Goal: Information Seeking & Learning: Learn about a topic

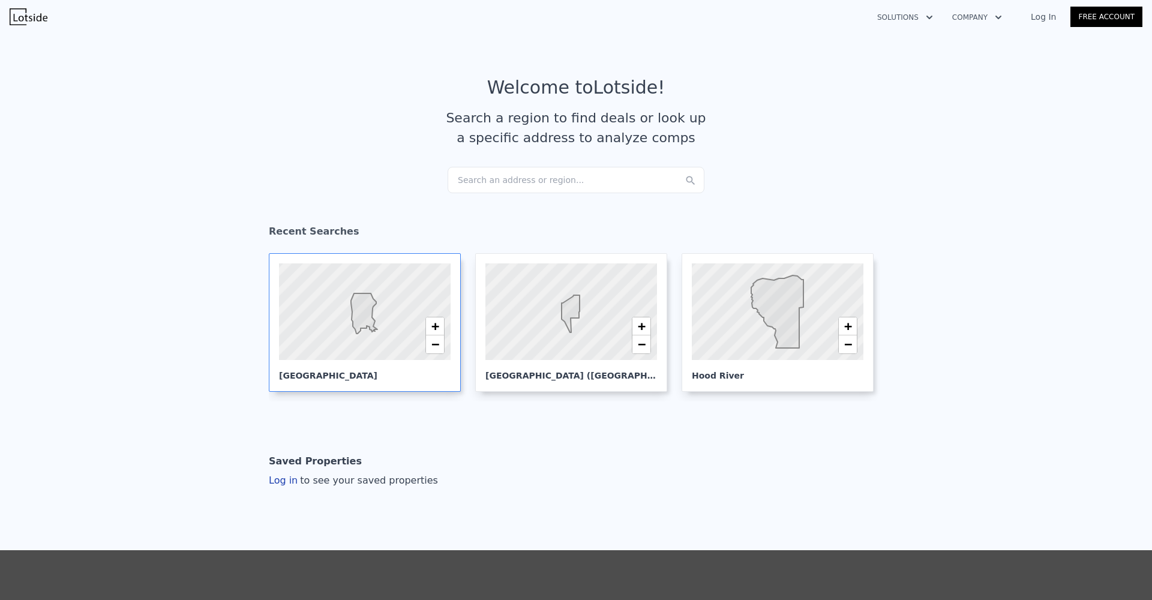
click at [403, 342] on div at bounding box center [365, 312] width 206 height 116
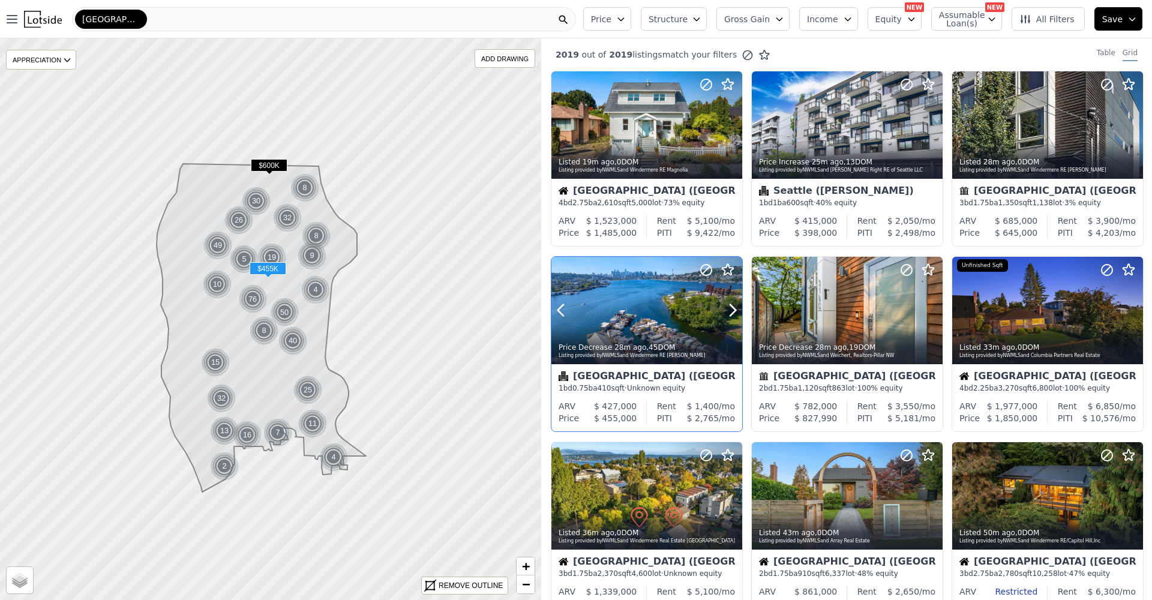
click at [641, 339] on div "Price Decrease 28m ago , 45 DOM Listing provided by NWMLS and Windermere RE Gre…" at bounding box center [646, 349] width 191 height 29
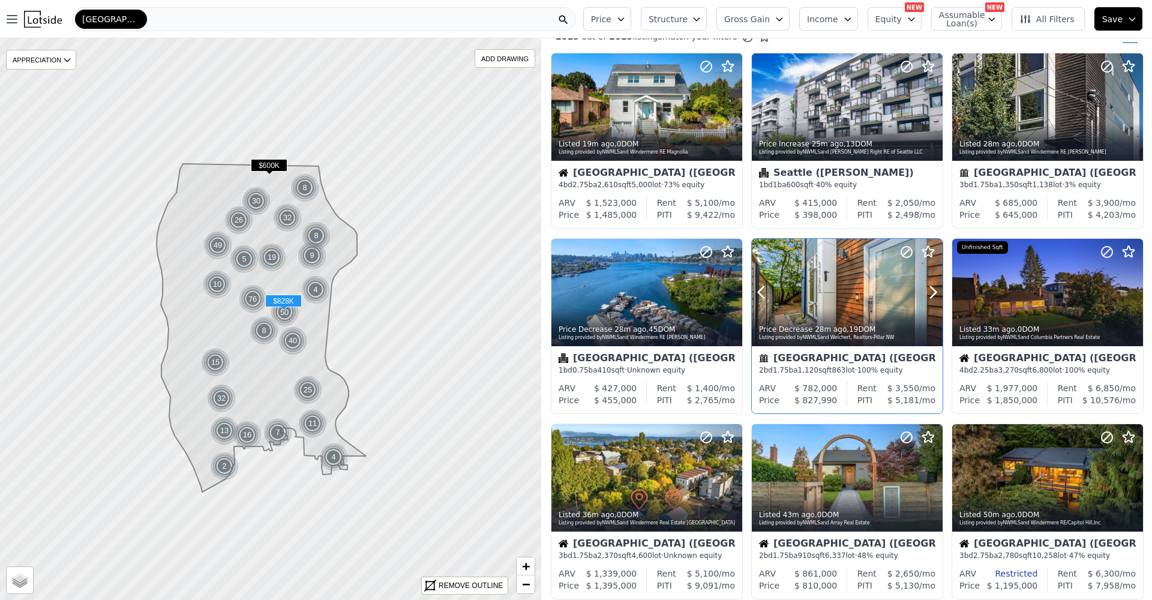
scroll to position [20, 0]
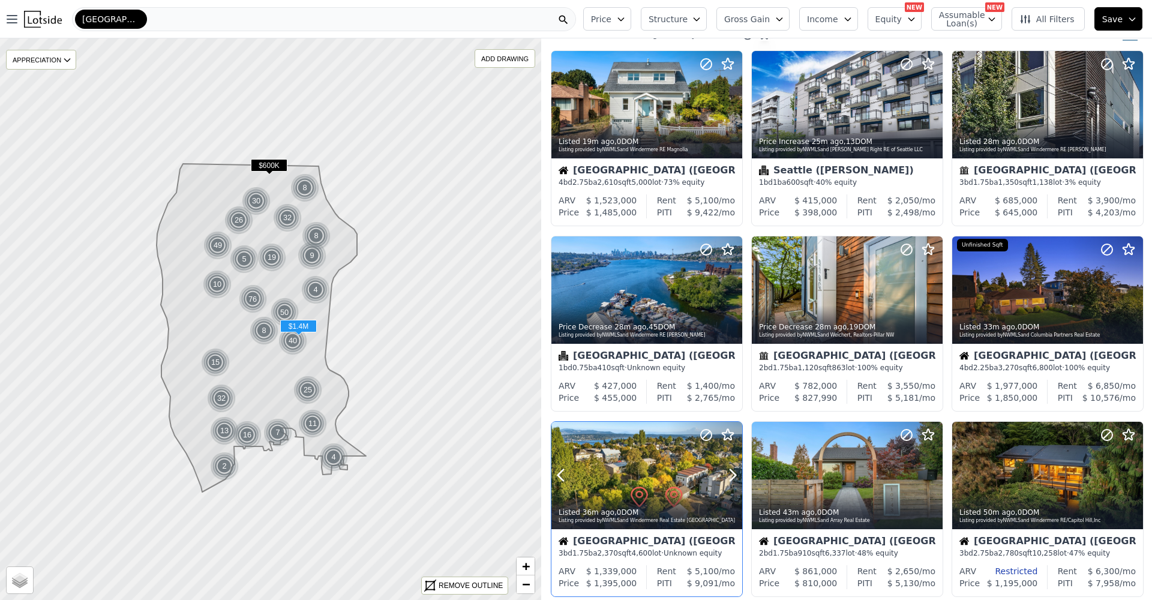
click at [627, 505] on div "Listed 36m ago , 0 DOM Listing provided by NWMLS and Windermere Real Estate [GE…" at bounding box center [646, 514] width 191 height 29
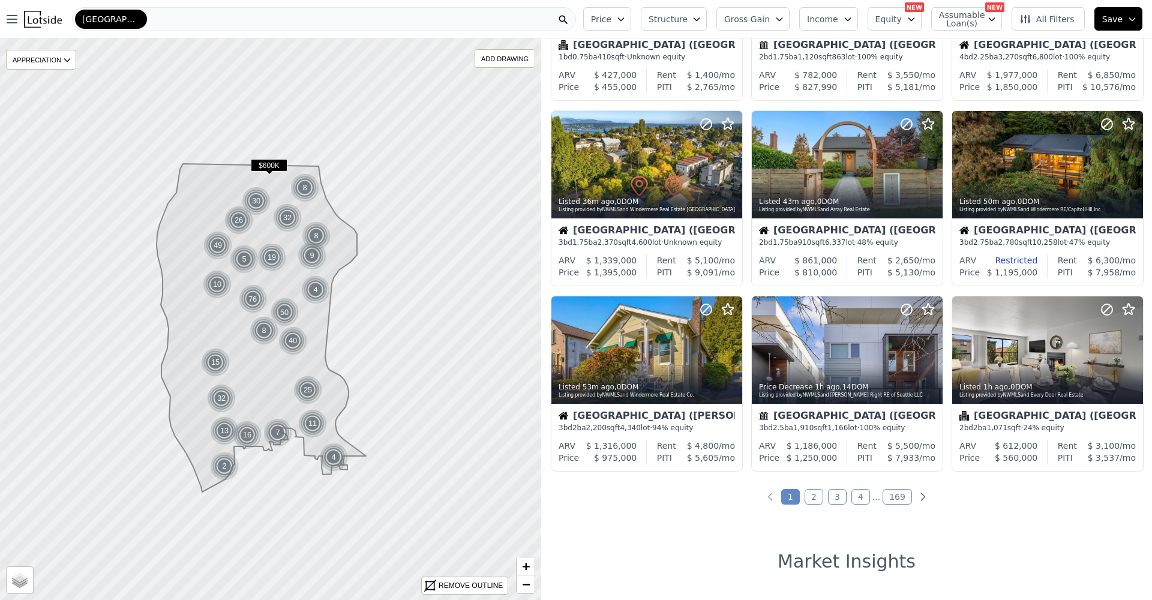
click at [810, 501] on link "2" at bounding box center [813, 497] width 19 height 16
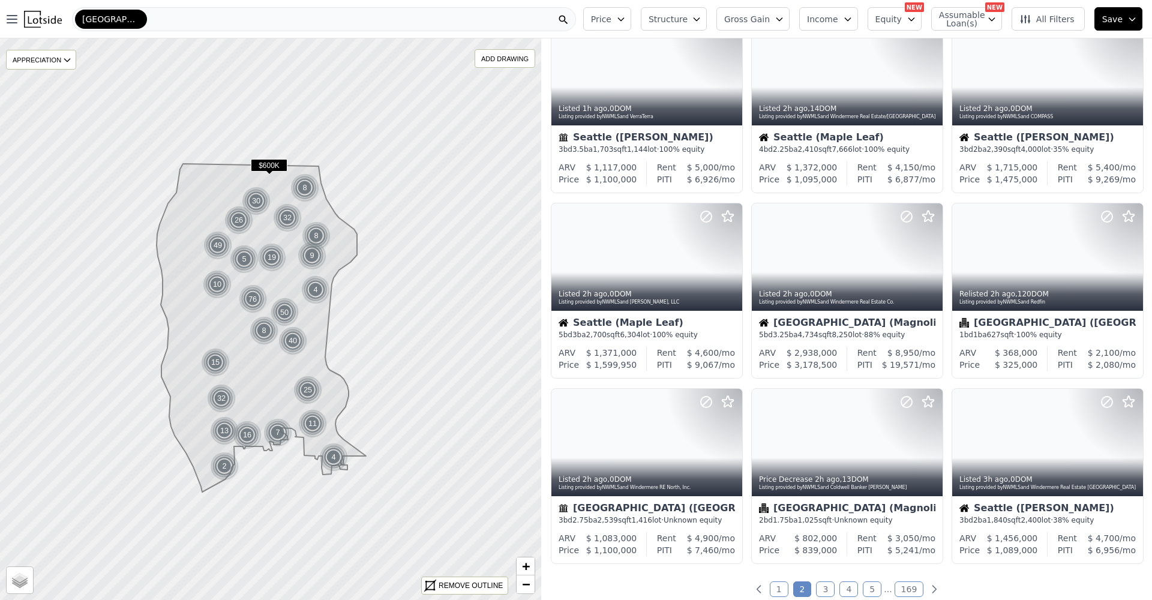
scroll to position [322, 0]
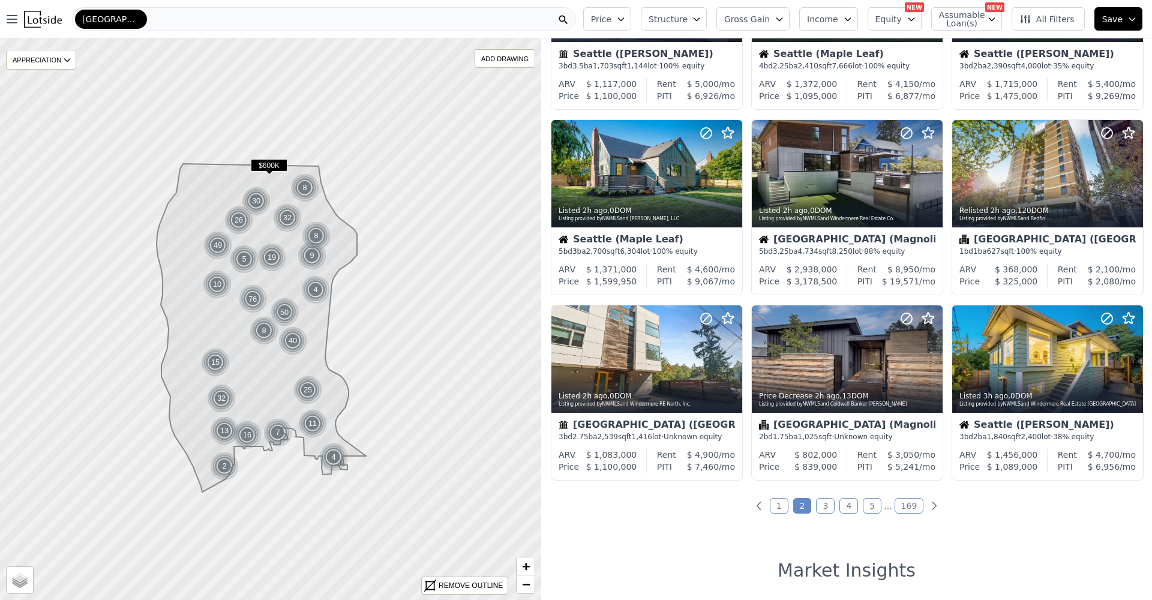
click at [819, 508] on link "3" at bounding box center [825, 506] width 19 height 16
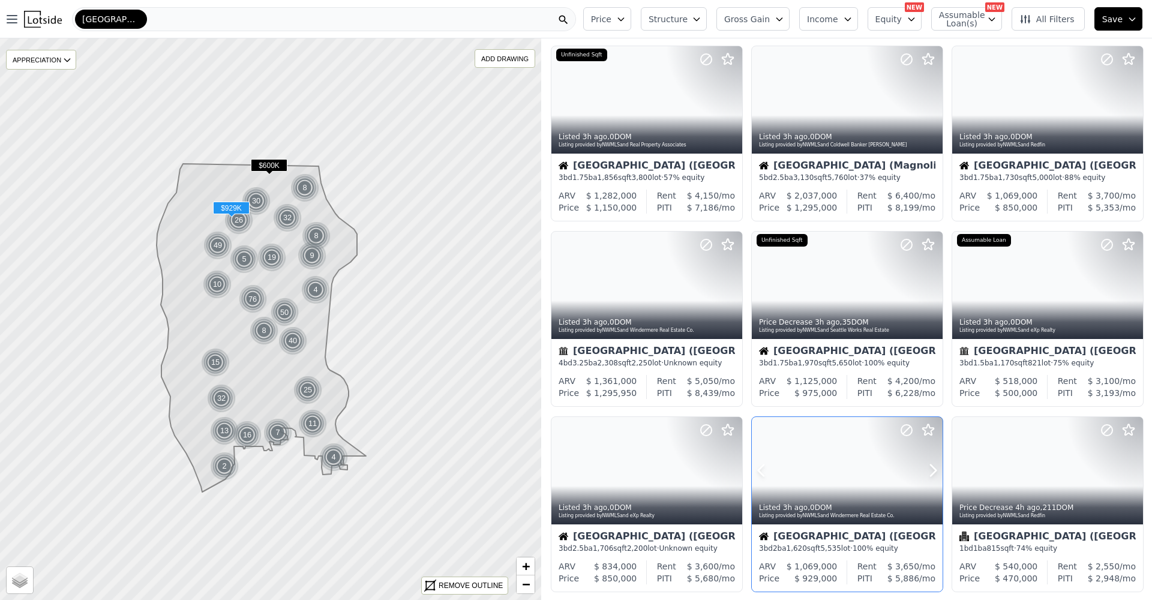
scroll to position [383, 0]
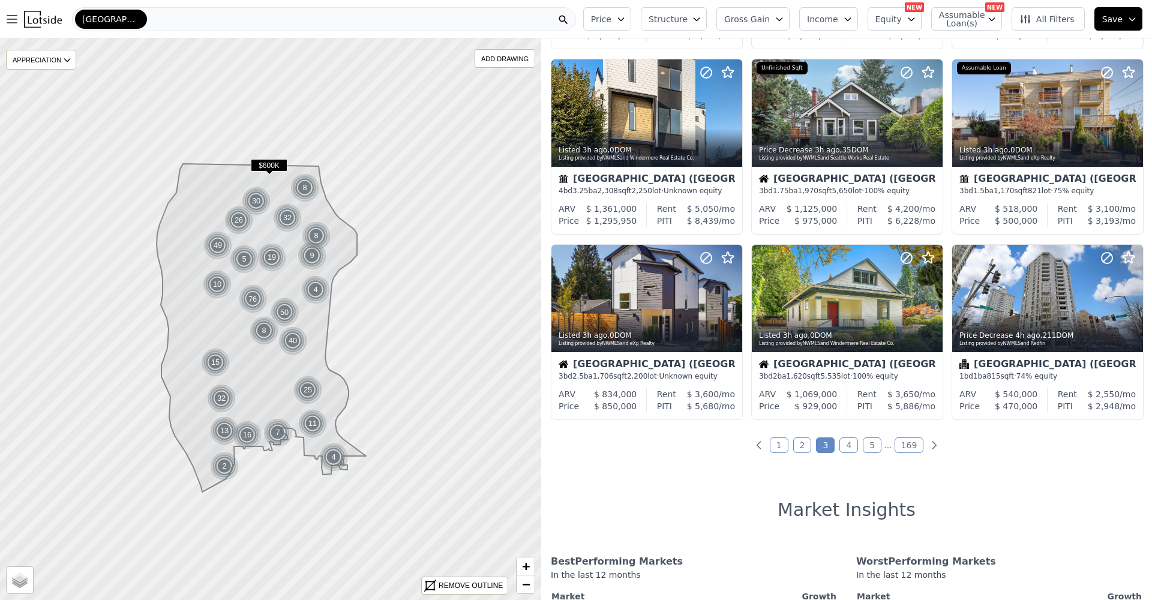
click at [842, 449] on link "4" at bounding box center [848, 445] width 19 height 16
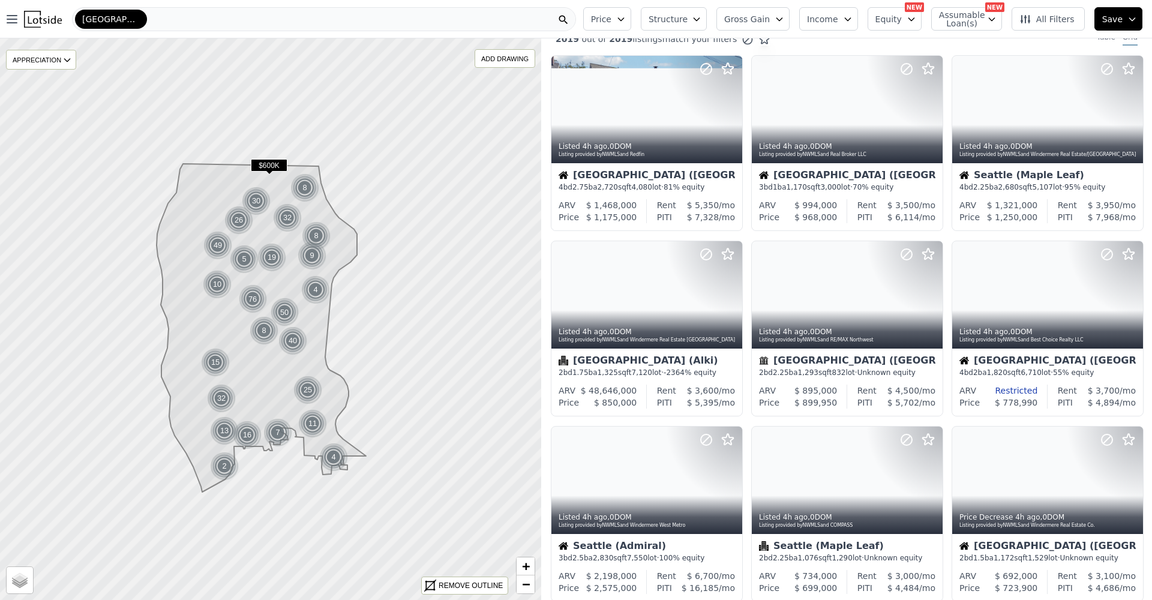
scroll to position [0, 0]
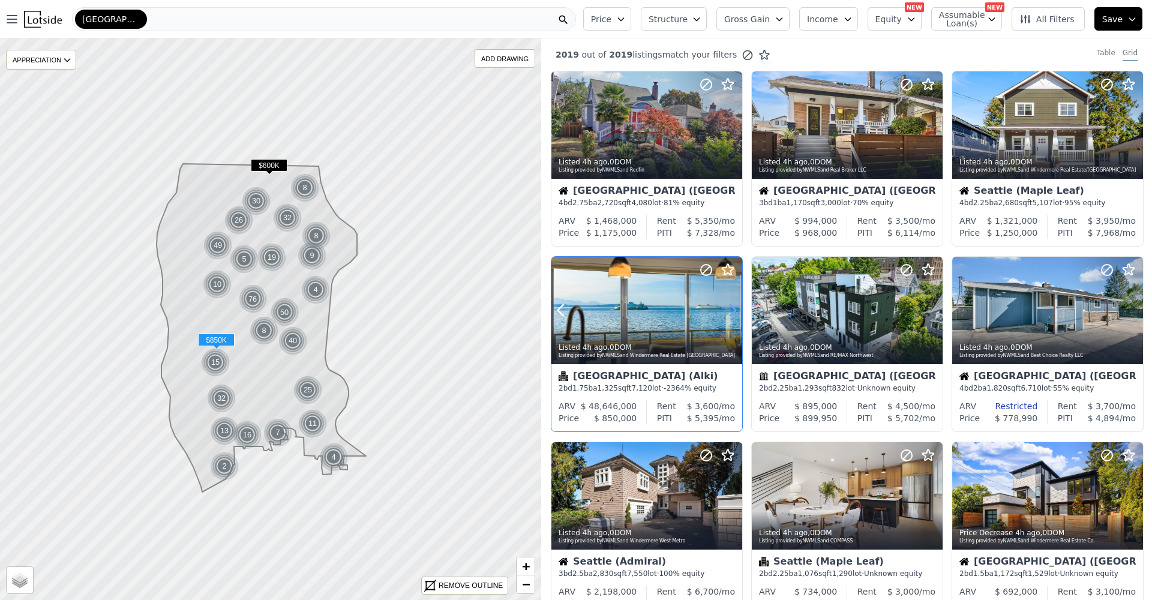
click at [733, 307] on icon at bounding box center [732, 310] width 19 height 19
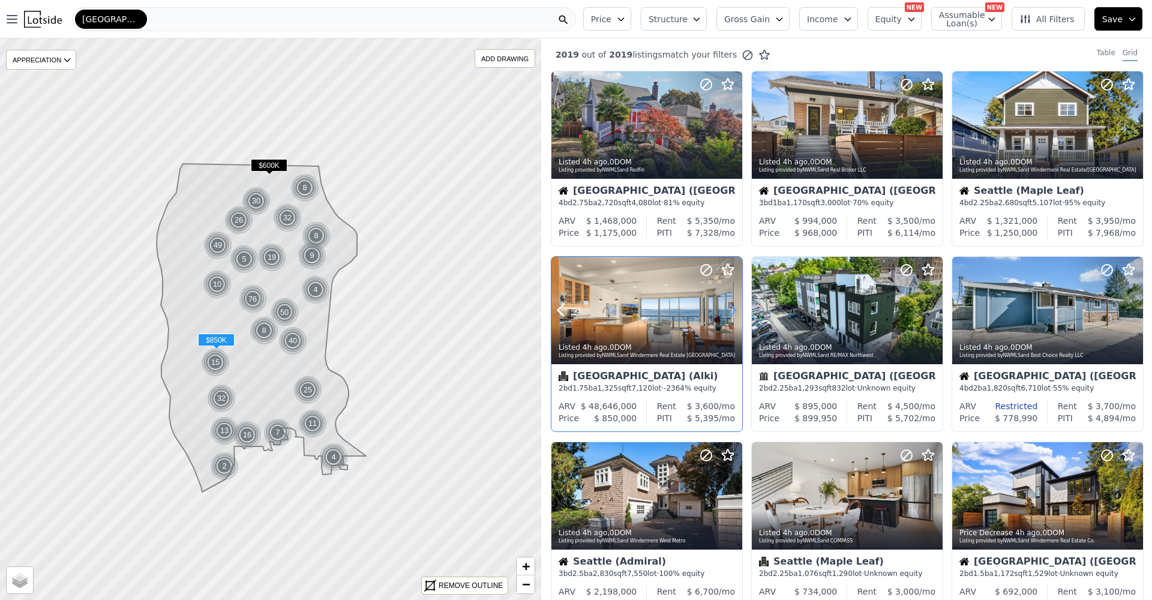
click at [733, 307] on icon at bounding box center [732, 310] width 19 height 19
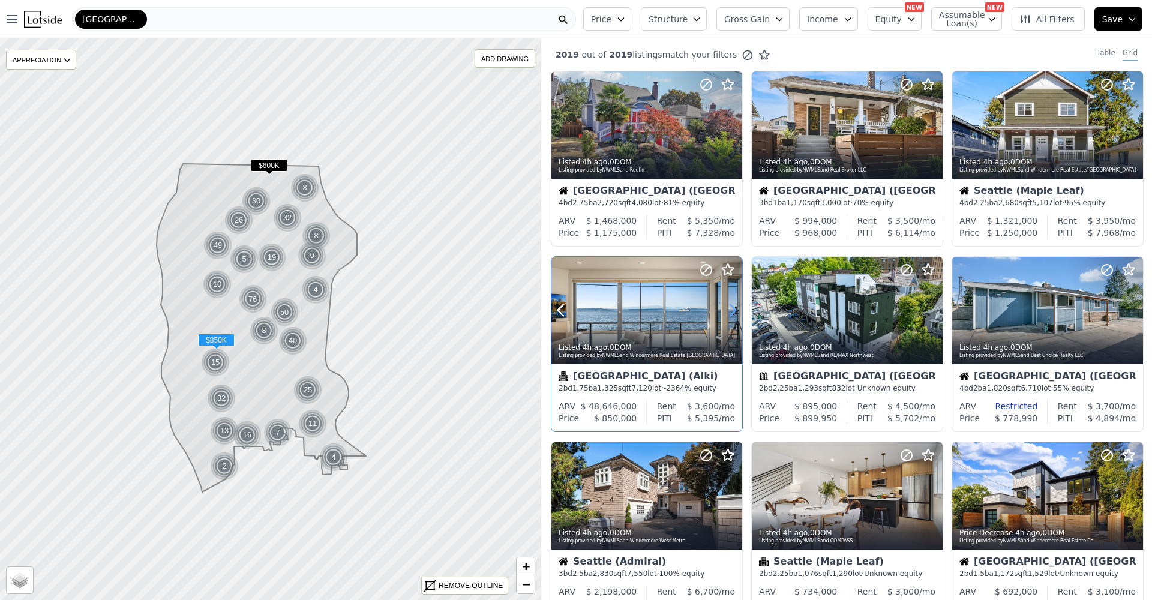
click at [733, 307] on icon at bounding box center [732, 310] width 19 height 19
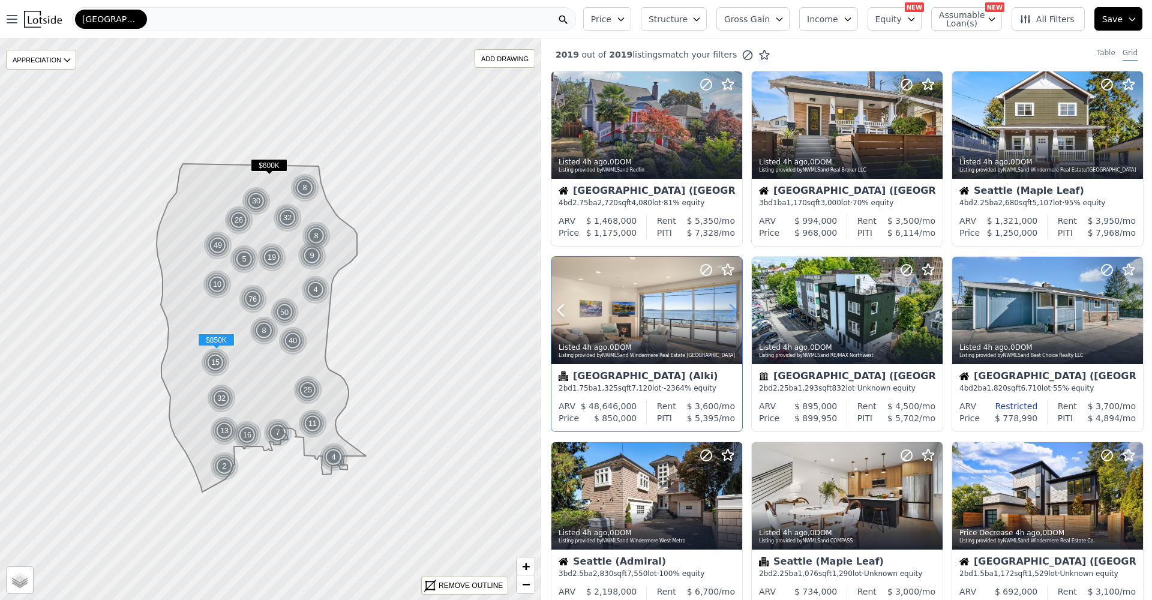
click at [733, 307] on icon at bounding box center [732, 310] width 19 height 19
click at [732, 307] on icon at bounding box center [732, 310] width 19 height 19
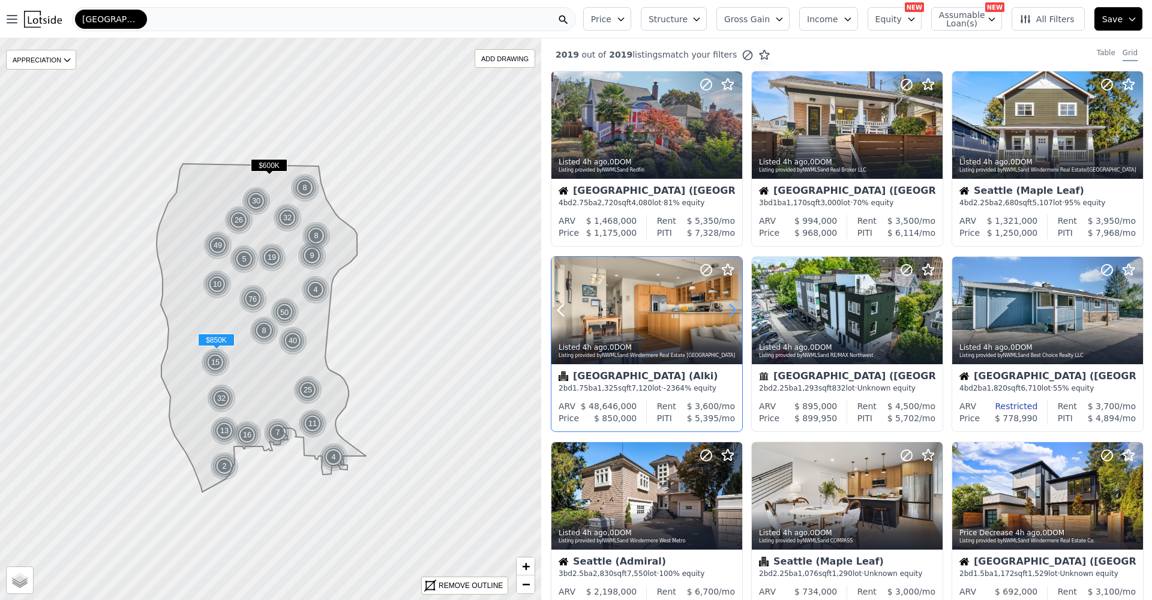
click at [732, 307] on icon at bounding box center [732, 310] width 5 height 11
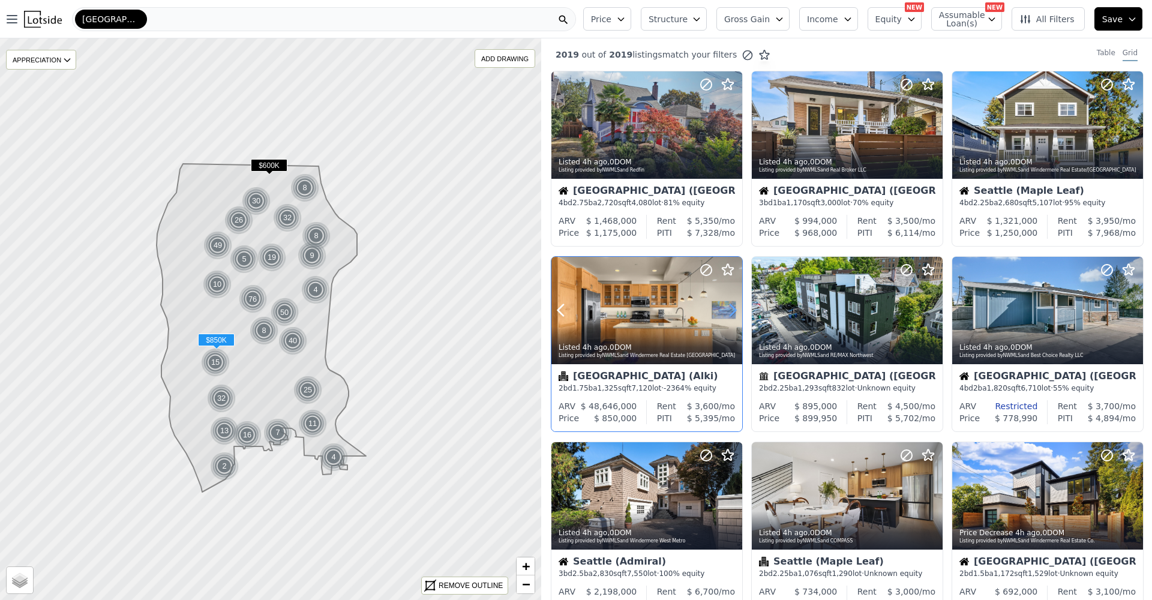
click at [732, 307] on icon at bounding box center [732, 310] width 5 height 11
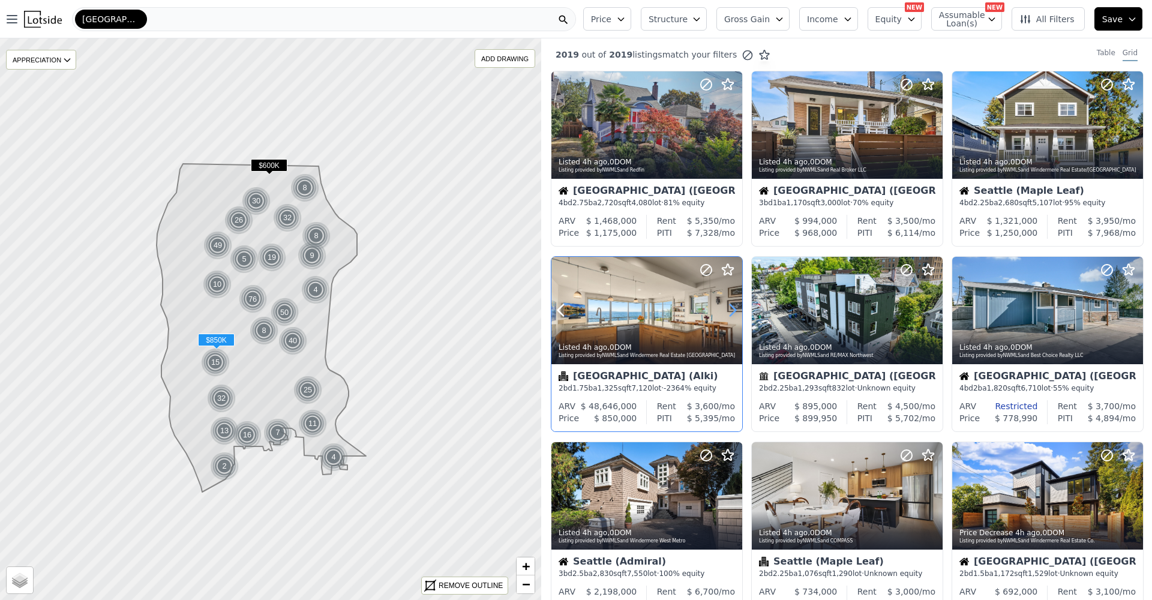
click at [732, 307] on icon at bounding box center [732, 310] width 5 height 11
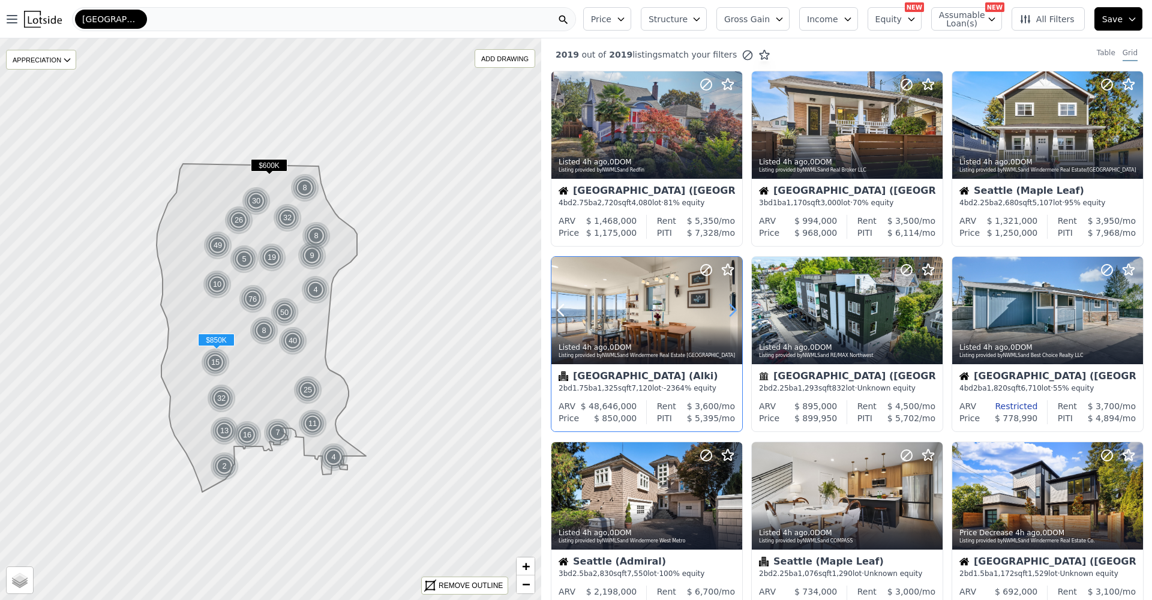
click at [732, 307] on icon at bounding box center [732, 310] width 5 height 11
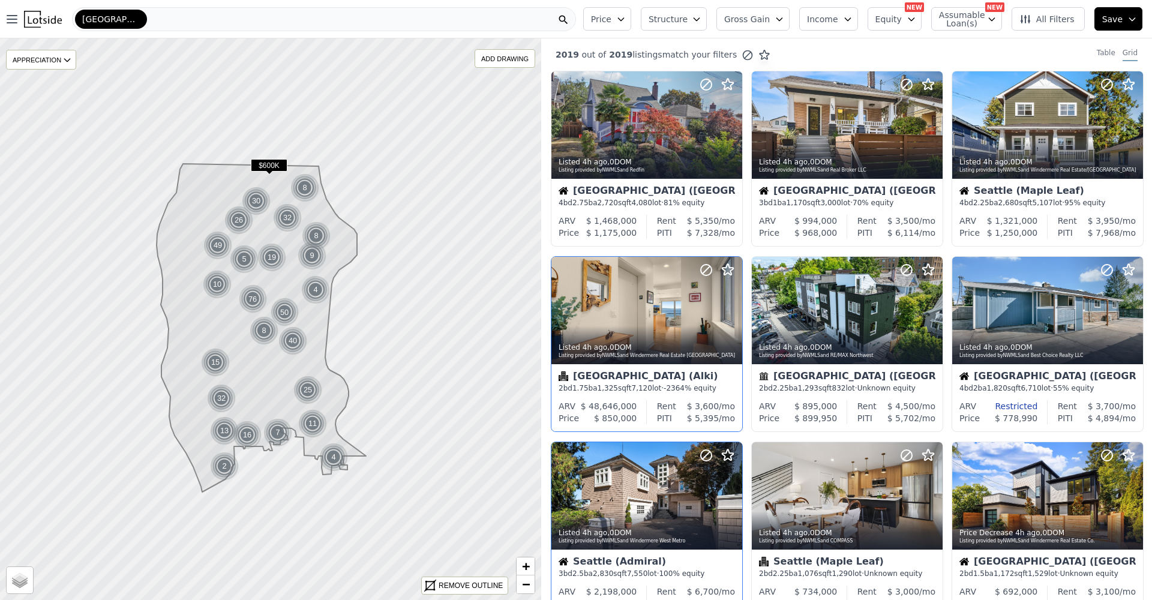
scroll to position [224, 0]
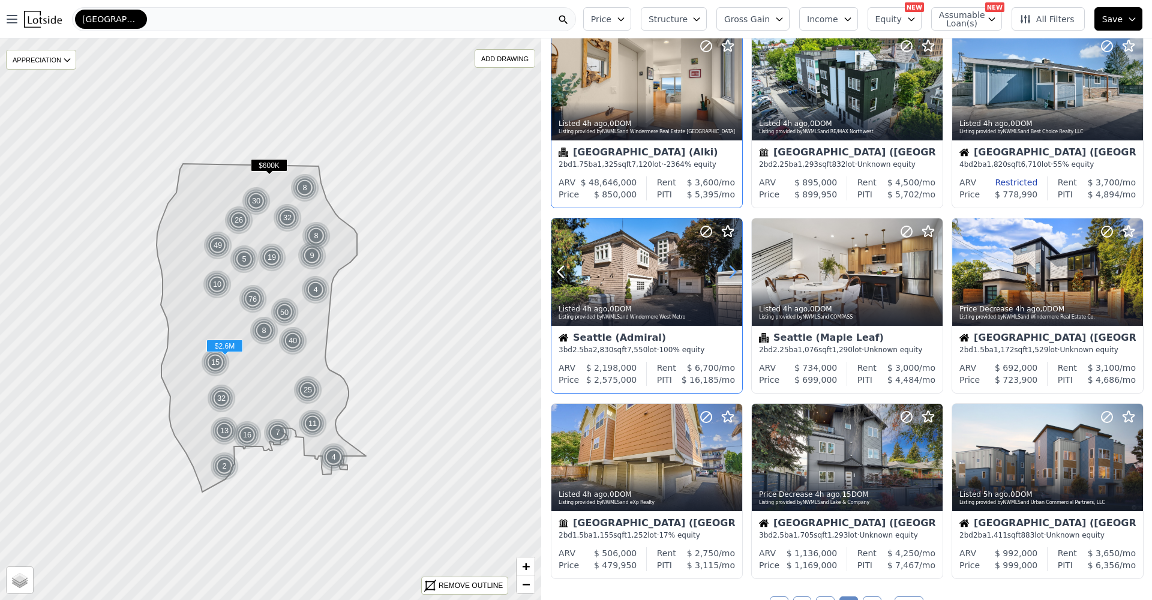
click at [735, 274] on icon at bounding box center [732, 271] width 5 height 11
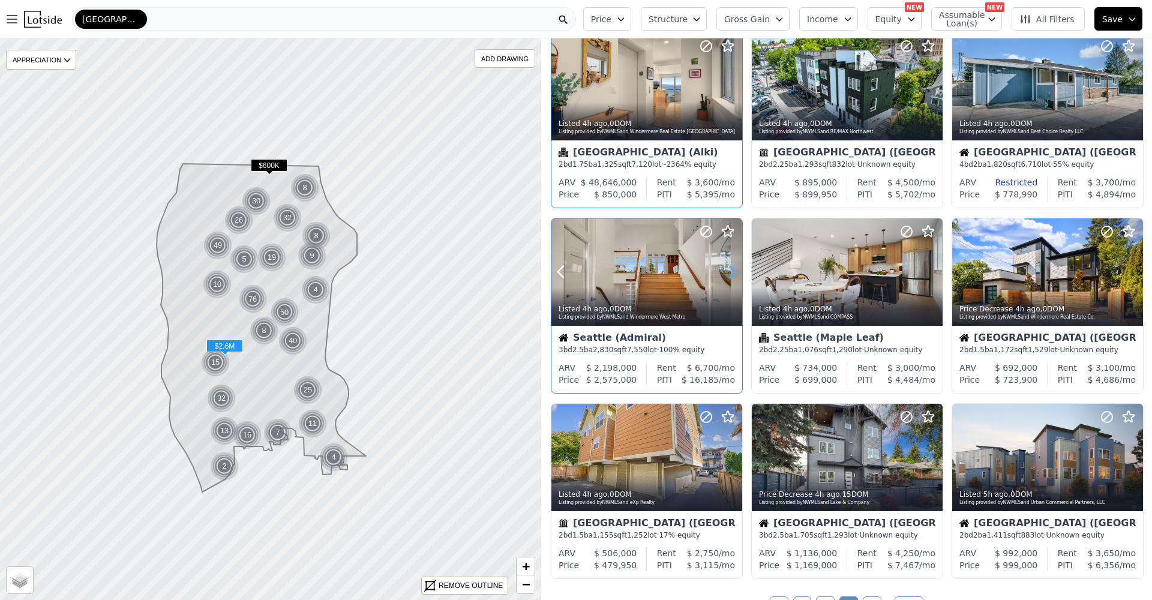
click at [735, 274] on icon at bounding box center [732, 271] width 5 height 11
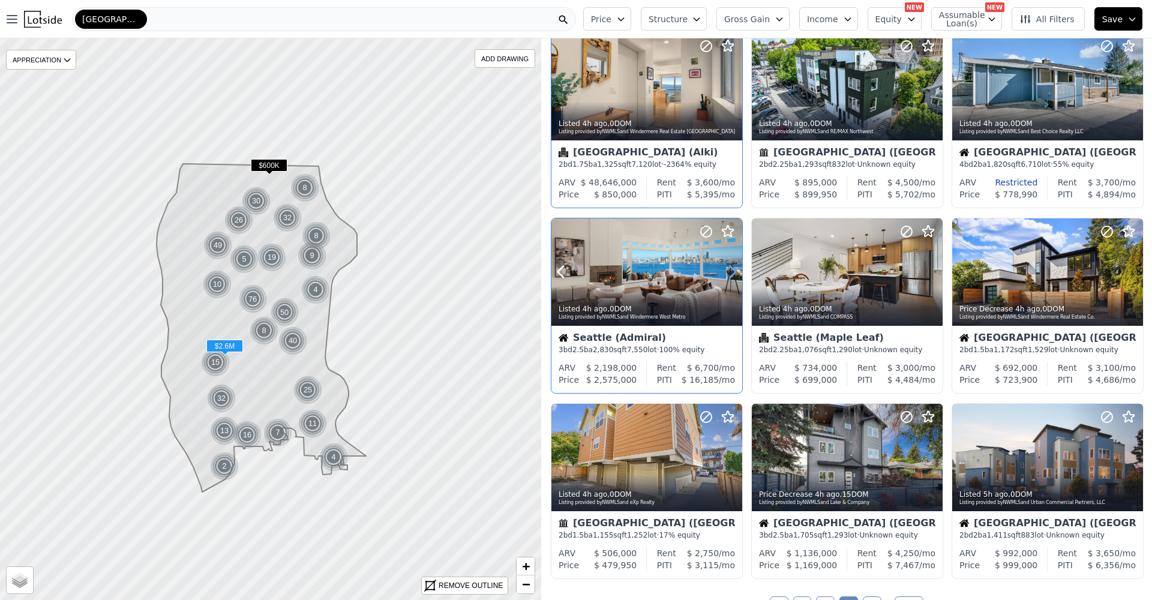
click at [735, 274] on icon at bounding box center [732, 271] width 5 height 11
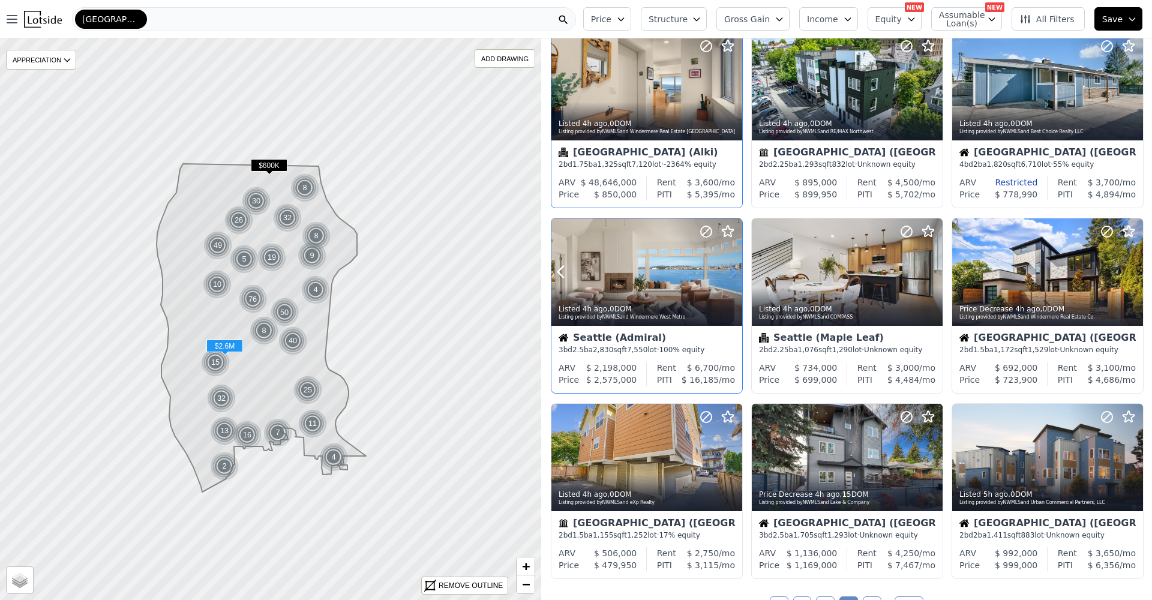
click at [735, 274] on icon at bounding box center [732, 271] width 5 height 11
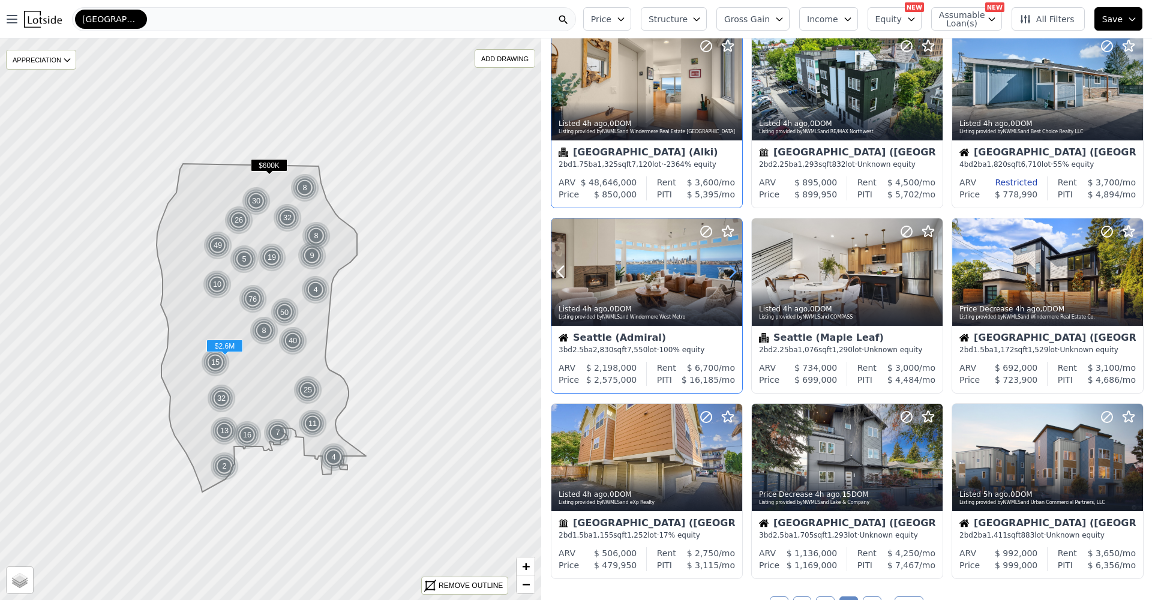
click at [735, 274] on icon at bounding box center [732, 271] width 5 height 11
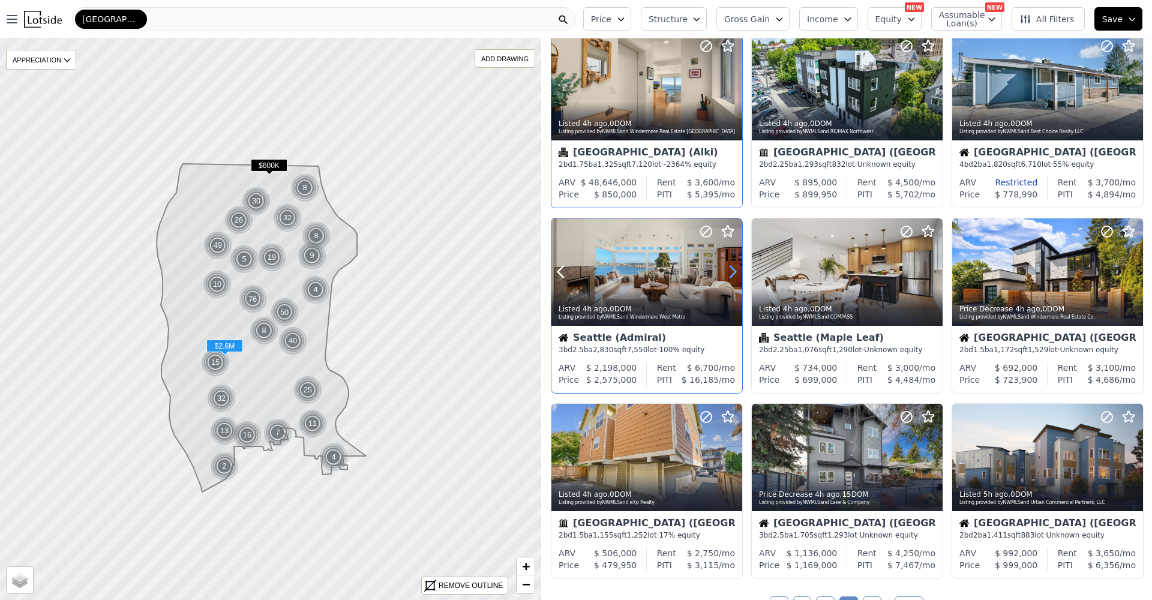
click at [735, 274] on icon at bounding box center [732, 271] width 5 height 11
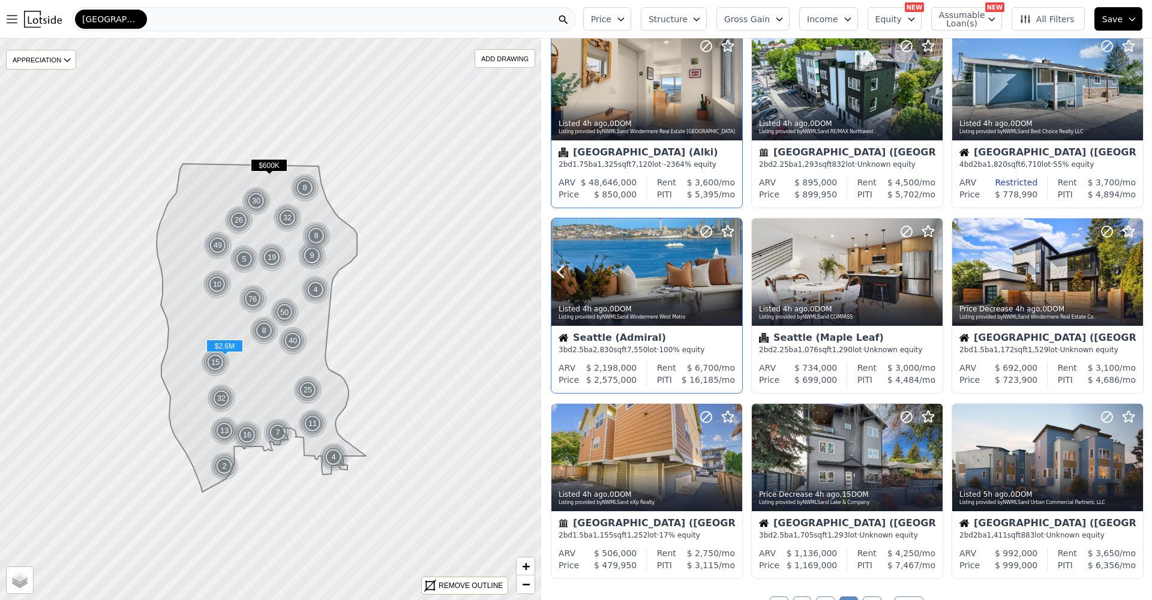
click at [735, 273] on icon at bounding box center [732, 271] width 5 height 11
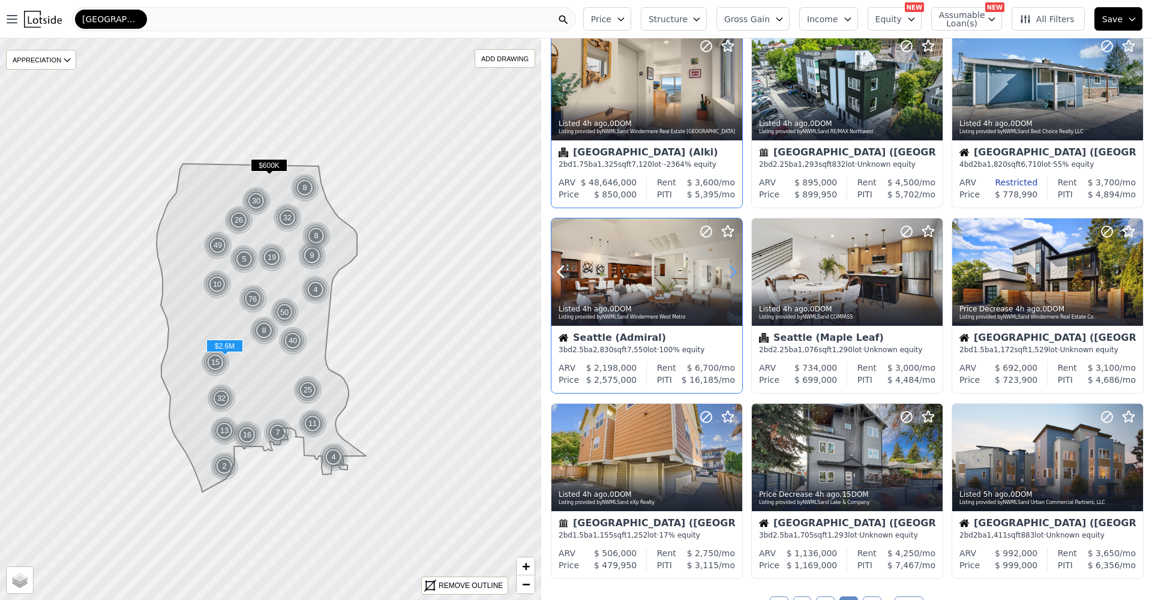
click at [735, 273] on icon at bounding box center [732, 271] width 5 height 11
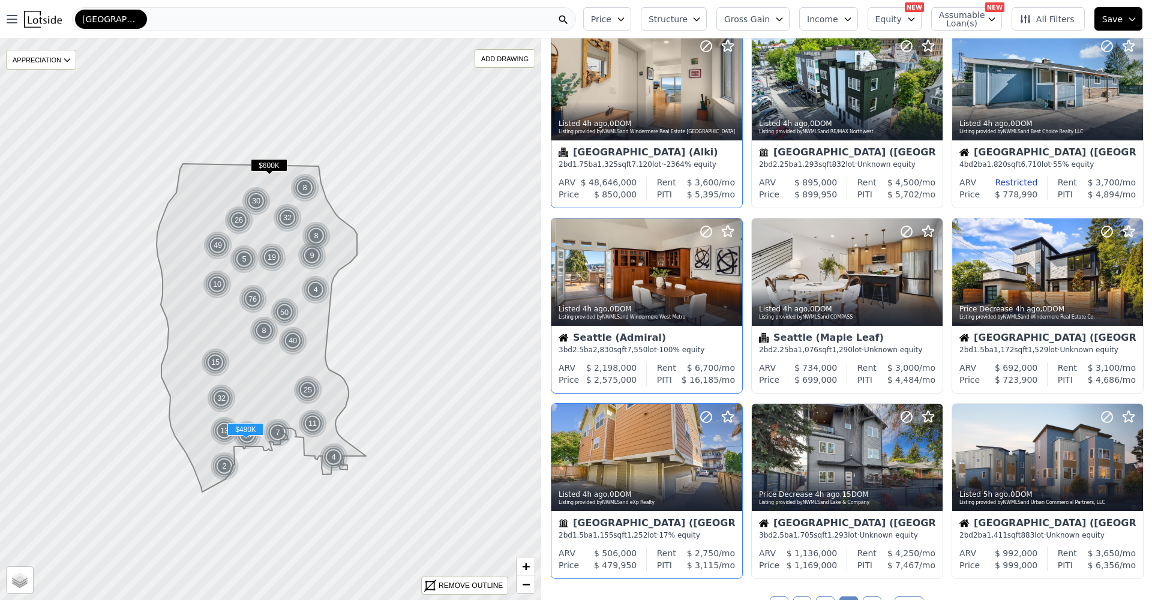
scroll to position [472, 0]
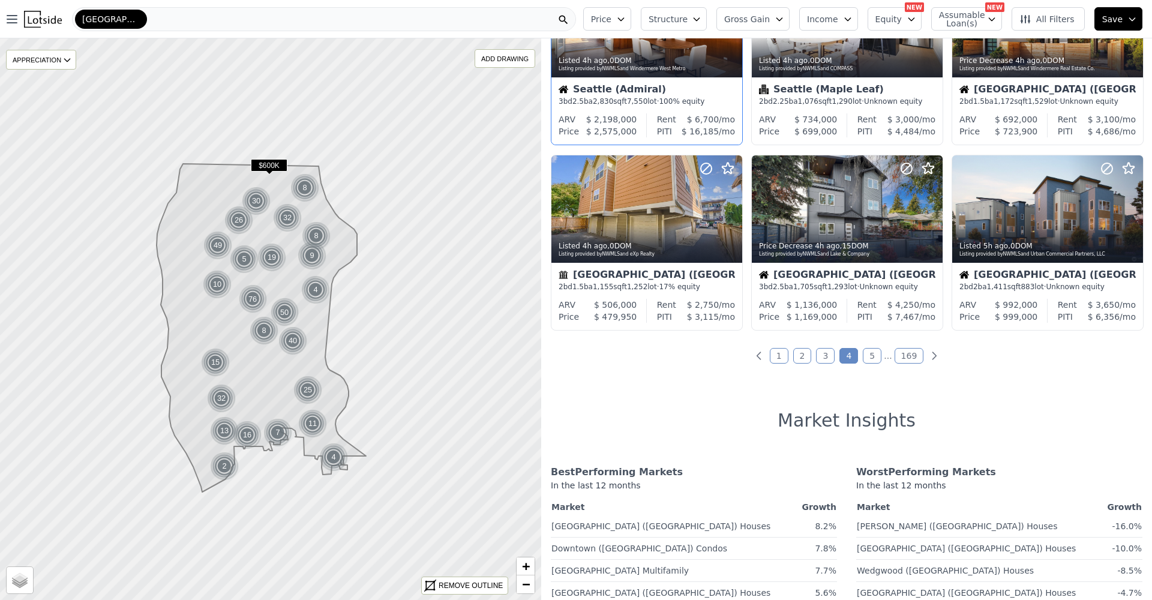
click at [863, 356] on link "5" at bounding box center [872, 356] width 19 height 16
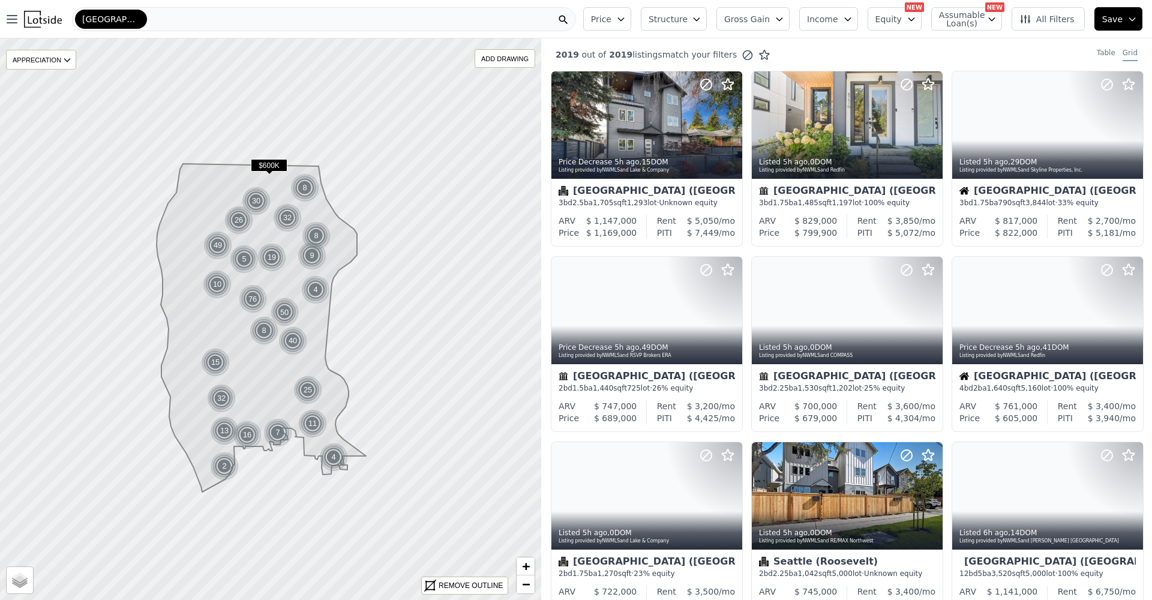
scroll to position [549, 0]
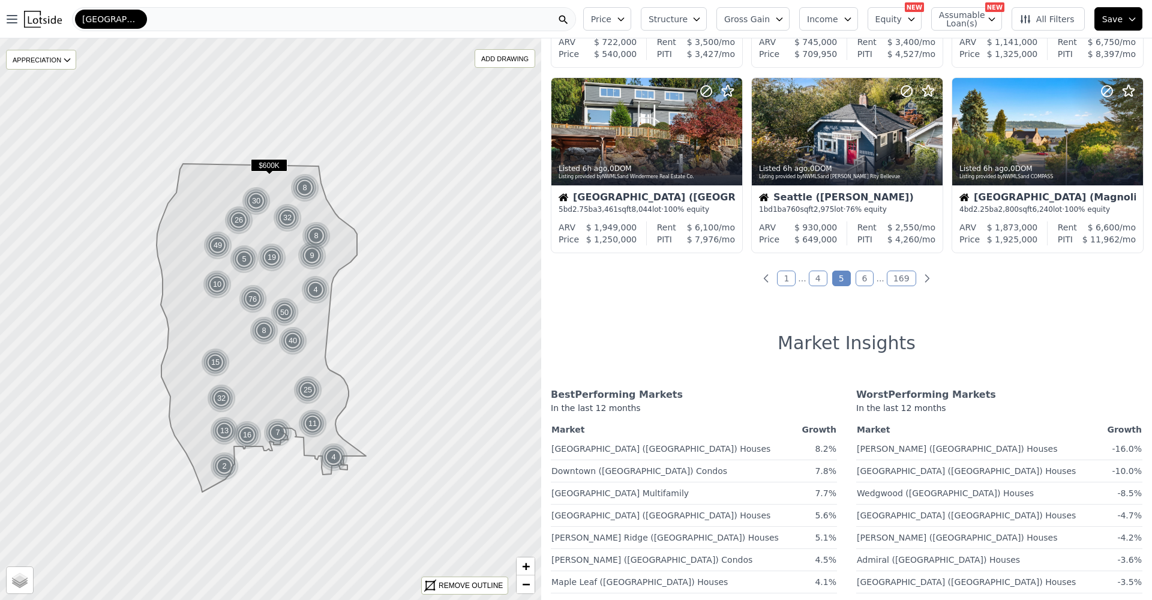
click at [862, 284] on link "6" at bounding box center [864, 279] width 19 height 16
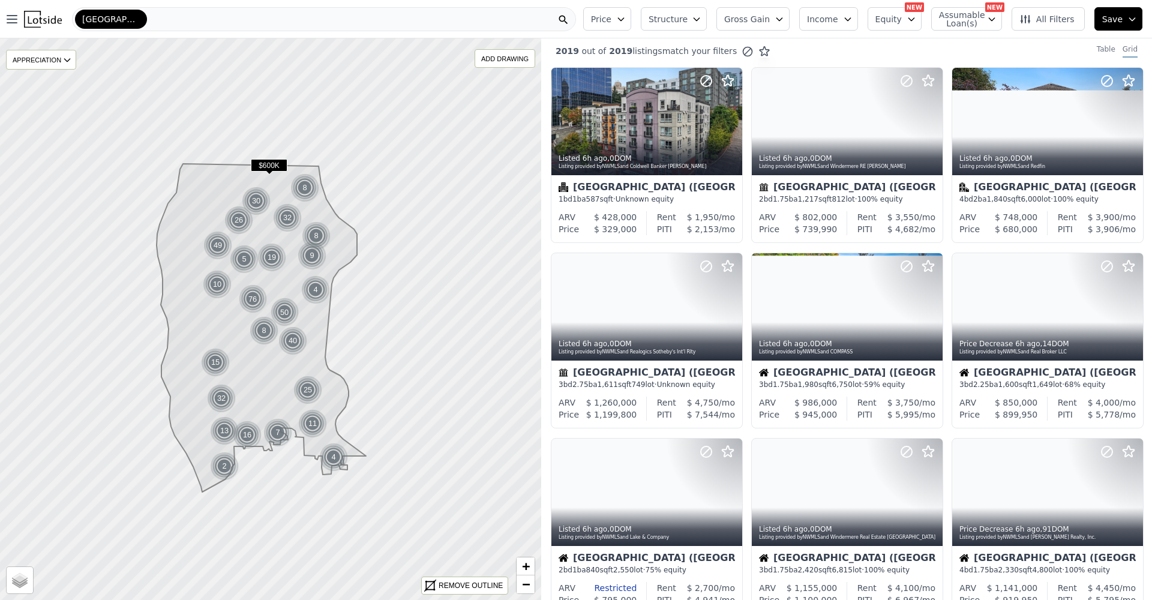
scroll to position [0, 0]
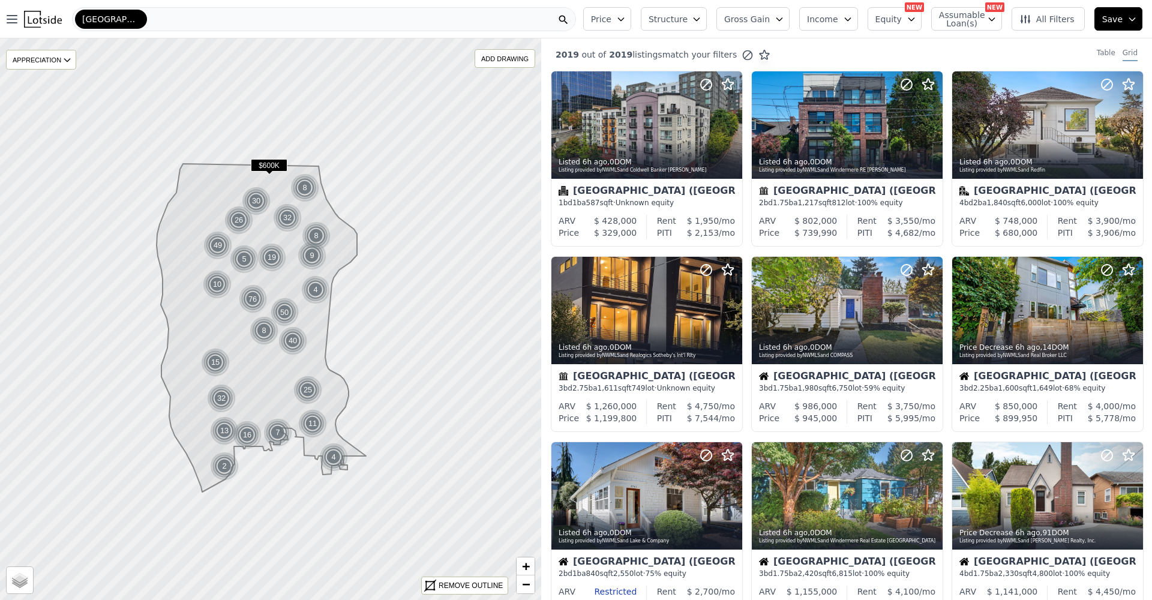
click at [498, 12] on div "[GEOGRAPHIC_DATA]" at bounding box center [324, 19] width 504 height 24
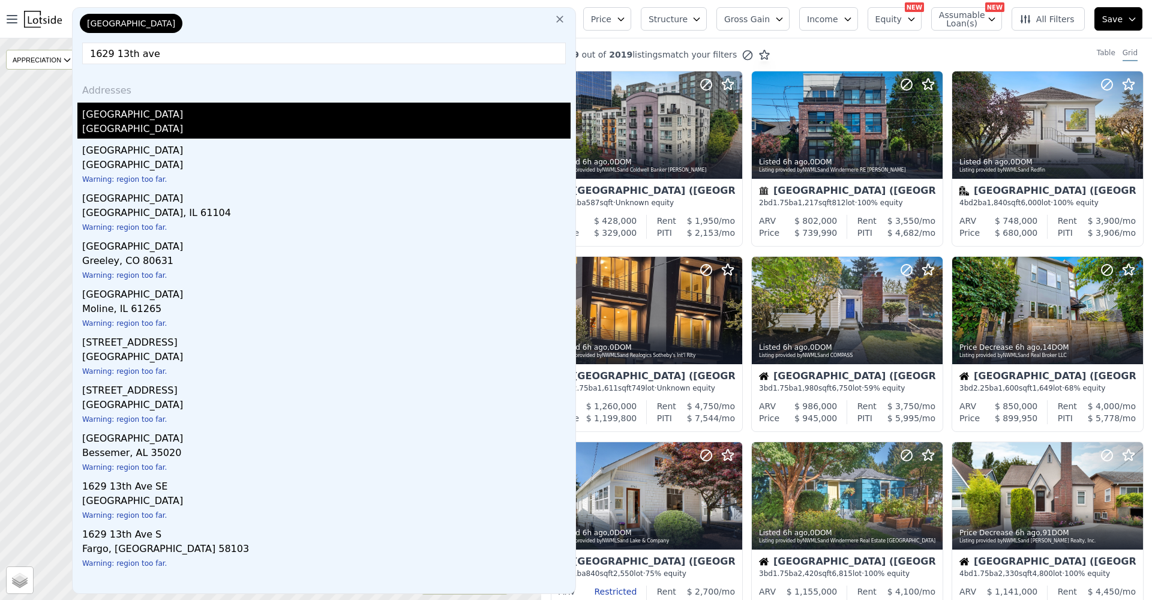
type input "1629 13th ave"
click at [353, 115] on div "[GEOGRAPHIC_DATA]" at bounding box center [326, 112] width 488 height 19
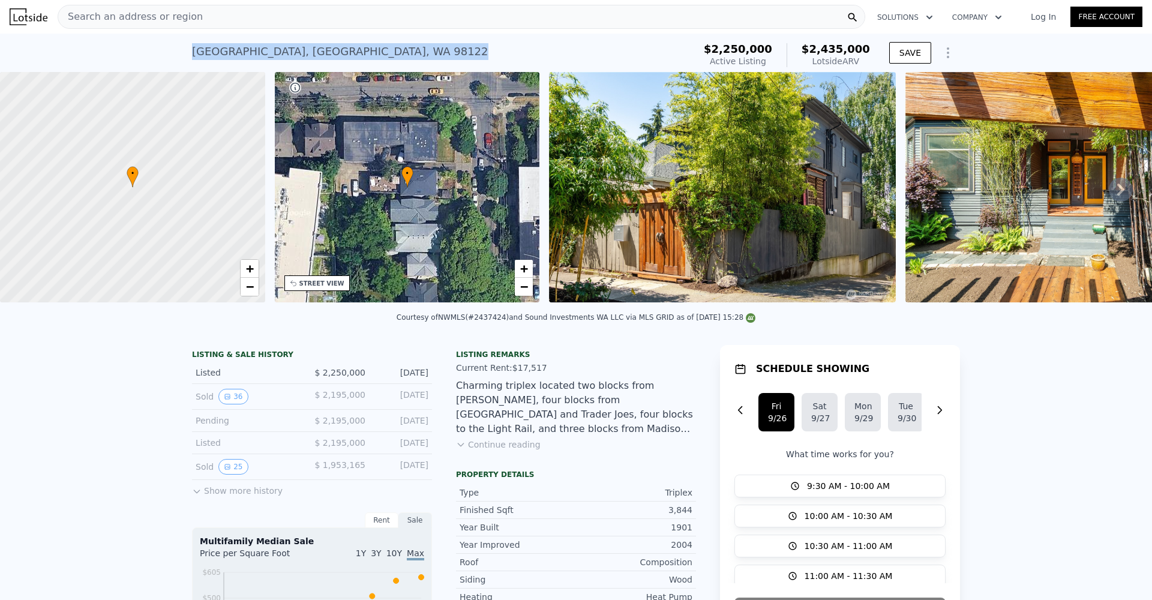
drag, startPoint x: 192, startPoint y: 51, endPoint x: 416, endPoint y: 44, distance: 223.9
click at [416, 44] on div "[STREET_ADDRESS] Active at $2.250m (~ARV $2.435m ) $2,250,000 Active Listing $2…" at bounding box center [576, 53] width 1152 height 38
copy div "[STREET_ADDRESS] Active at $2.250m (~ARV $2.435m )"
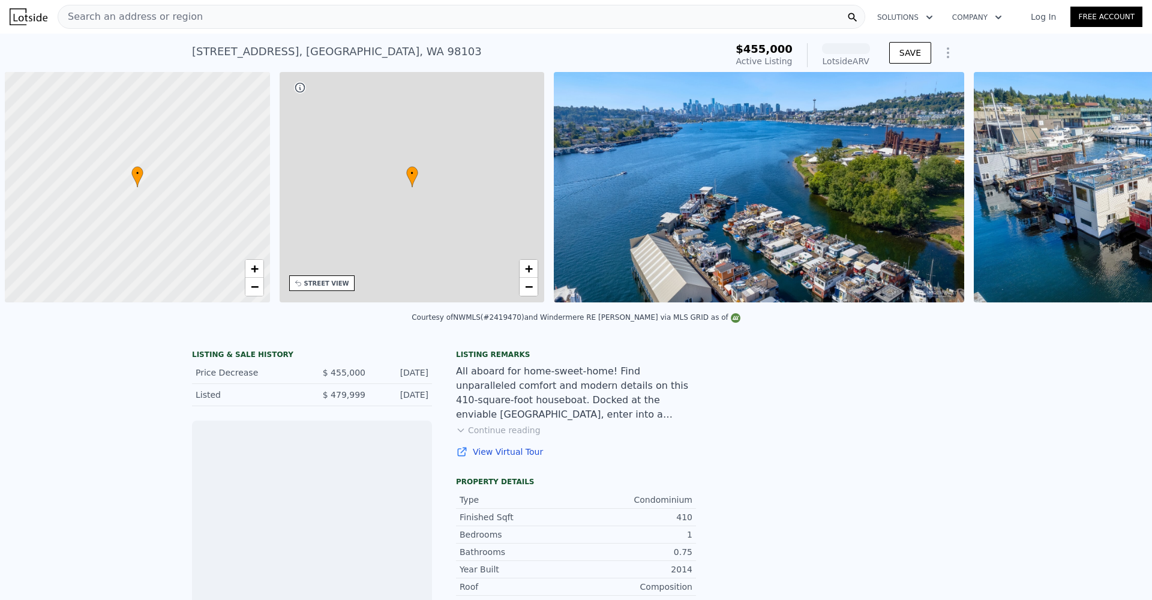
scroll to position [0, 5]
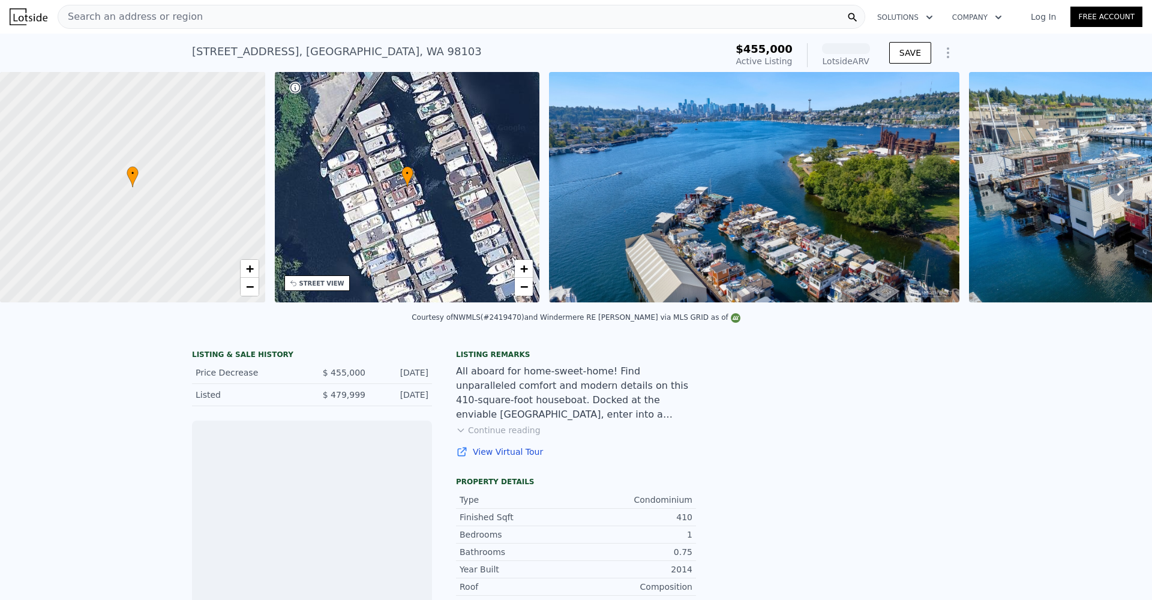
click at [638, 282] on img at bounding box center [754, 187] width 410 height 230
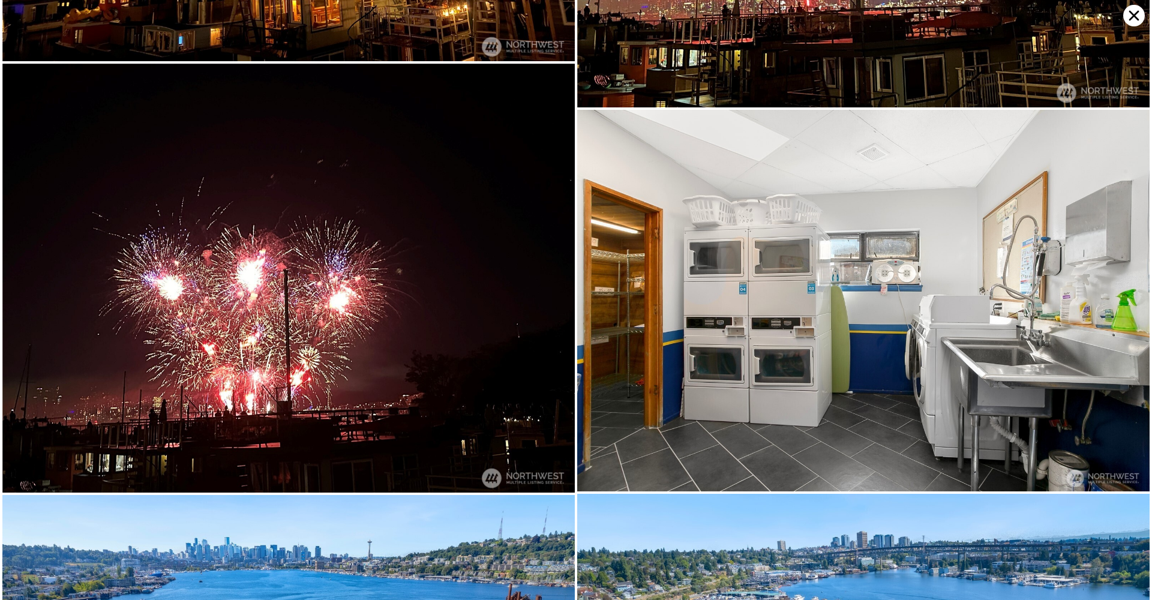
scroll to position [6514, 0]
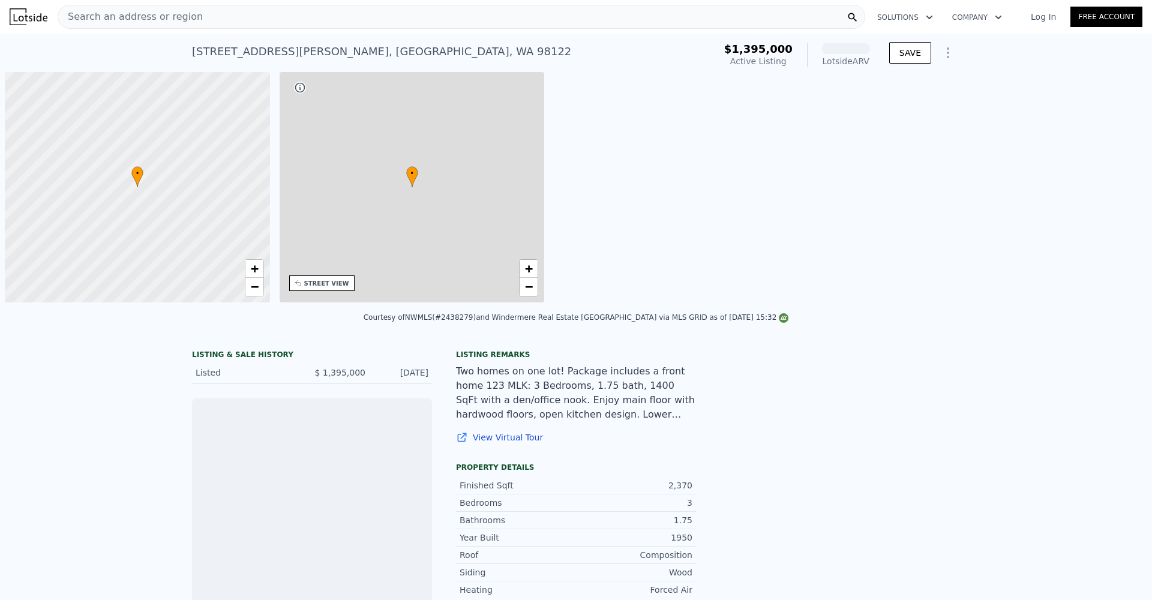
scroll to position [0, 5]
